Goal: Information Seeking & Learning: Learn about a topic

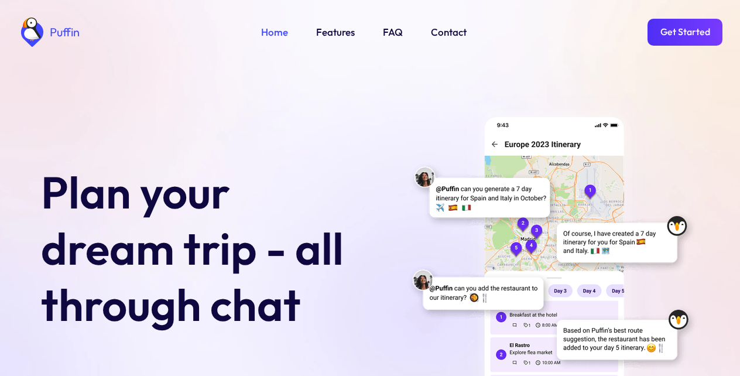
click at [684, 32] on link "Get Started" at bounding box center [685, 32] width 75 height 27
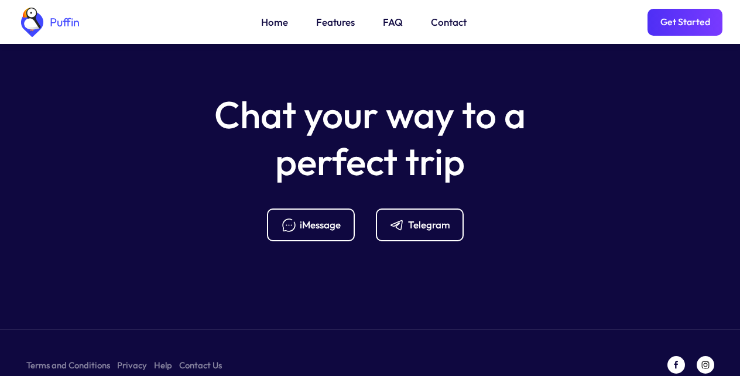
scroll to position [4642, 0]
click at [417, 218] on div "Telegram" at bounding box center [429, 224] width 42 height 13
click at [387, 22] on link "FAQ" at bounding box center [393, 22] width 20 height 15
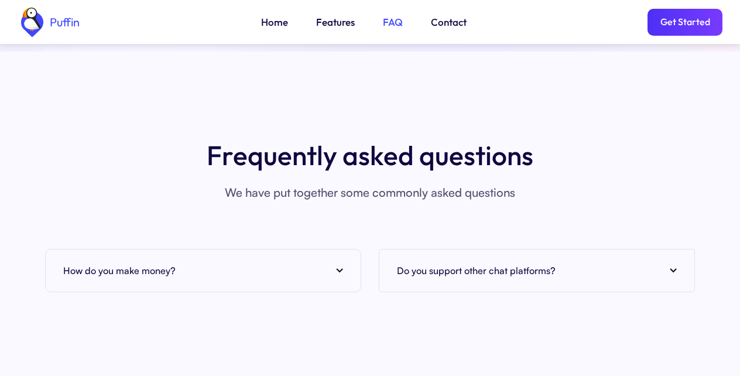
scroll to position [4272, 0]
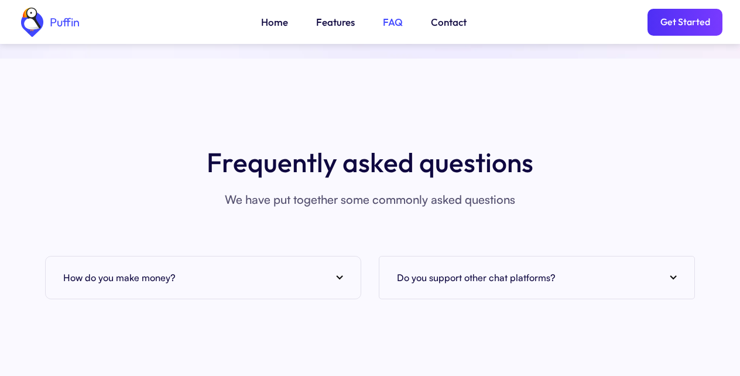
click at [203, 270] on div "How do you make money?" at bounding box center [203, 278] width 280 height 18
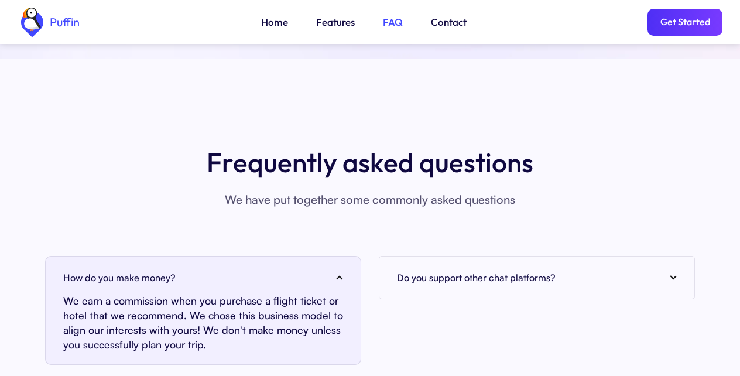
click at [330, 23] on link "Features" at bounding box center [335, 22] width 39 height 15
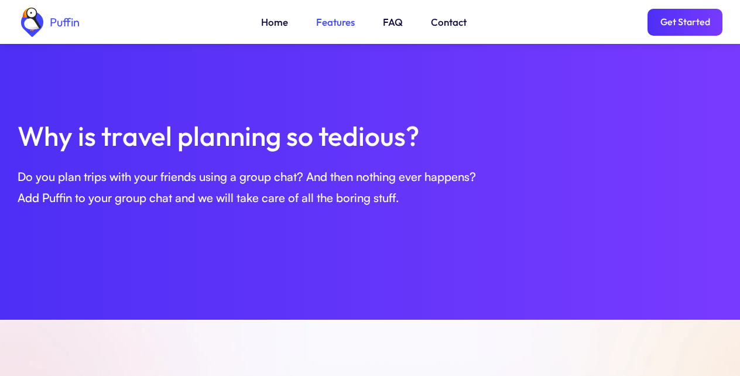
scroll to position [401, 0]
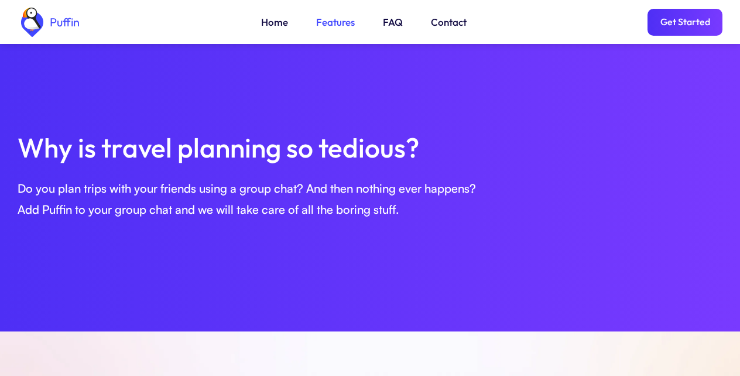
click at [684, 22] on link "Get Started" at bounding box center [685, 22] width 75 height 27
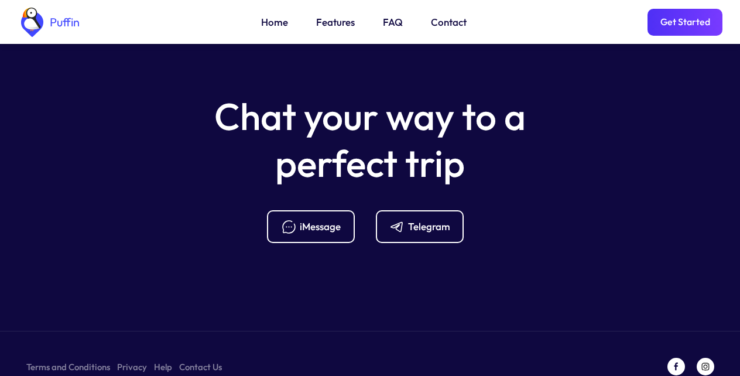
scroll to position [4707, 0]
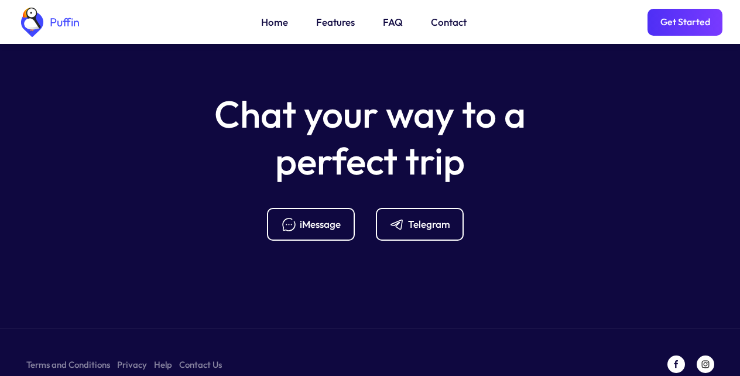
click at [414, 218] on div "Telegram" at bounding box center [429, 224] width 42 height 13
